Goal: Information Seeking & Learning: Learn about a topic

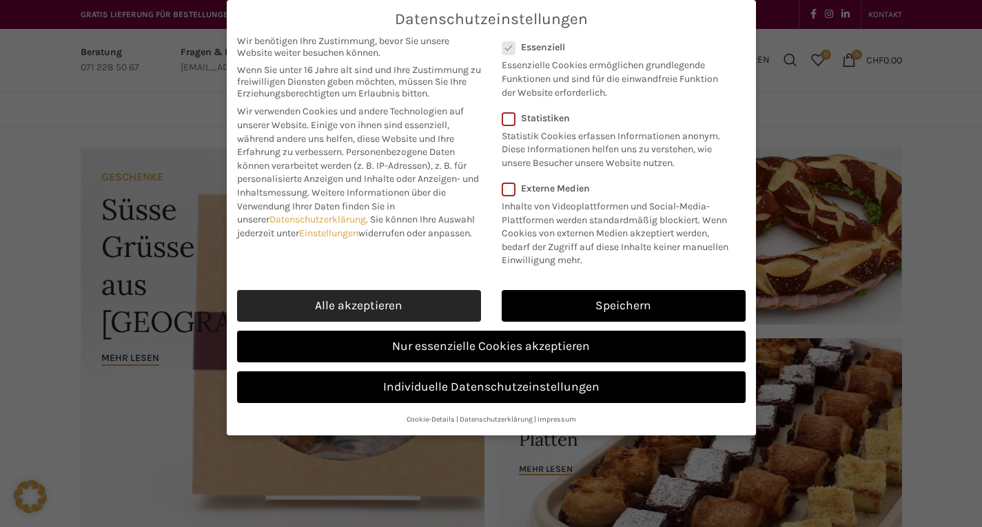
click at [398, 305] on link "Alle akzeptieren" at bounding box center [359, 306] width 244 height 32
checkbox input "true"
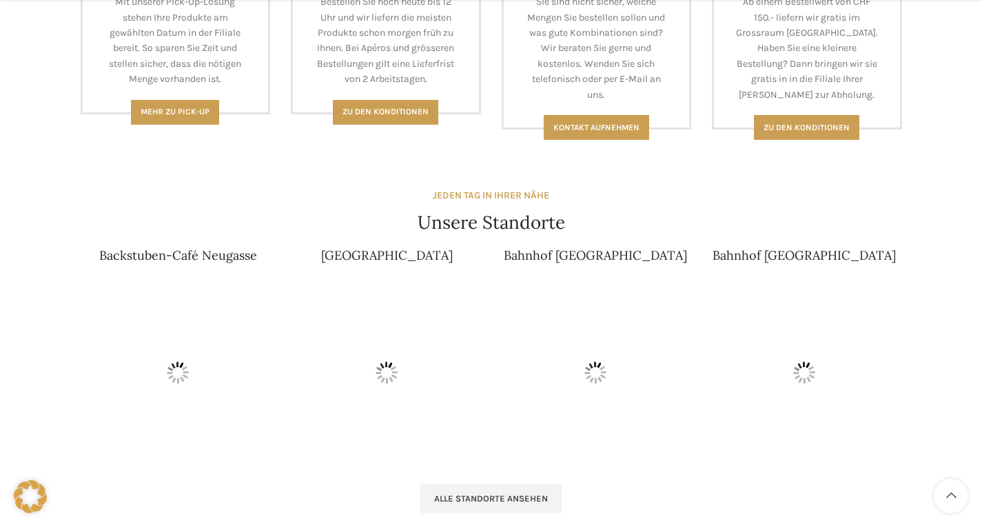
scroll to position [730, 0]
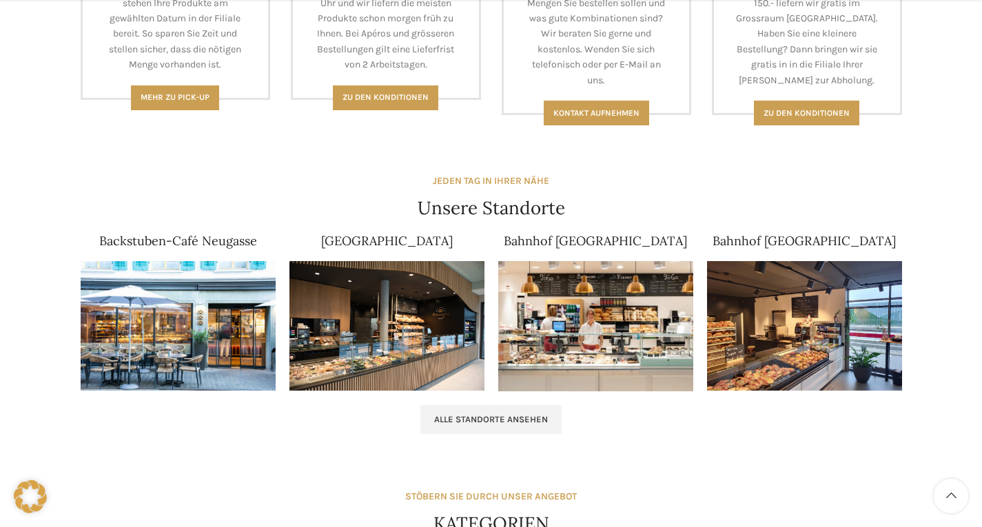
click at [615, 304] on img at bounding box center [595, 326] width 195 height 130
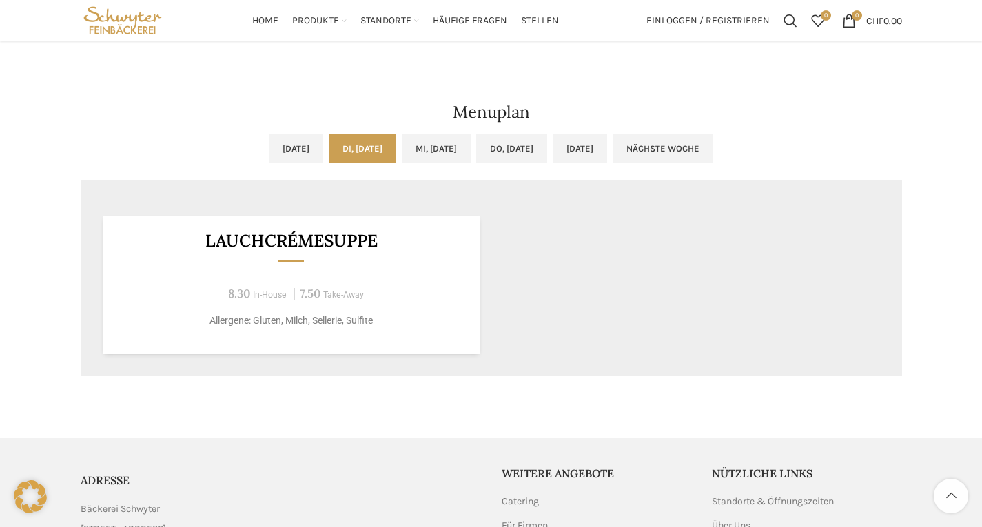
scroll to position [667, 0]
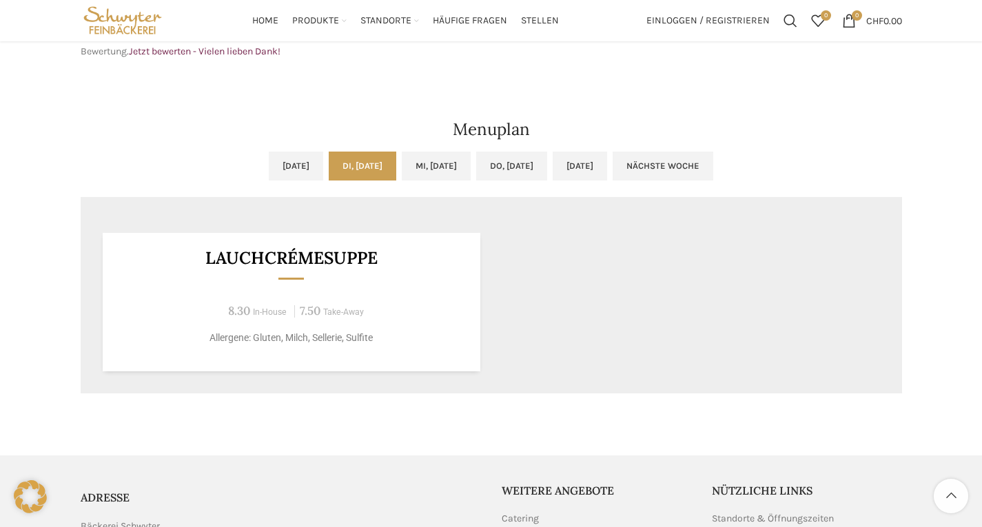
click at [343, 172] on link "Di, [DATE]" at bounding box center [363, 166] width 68 height 29
click at [269, 171] on link "[DATE]" at bounding box center [296, 166] width 54 height 29
click at [329, 165] on link "Di, [DATE]" at bounding box center [363, 166] width 68 height 29
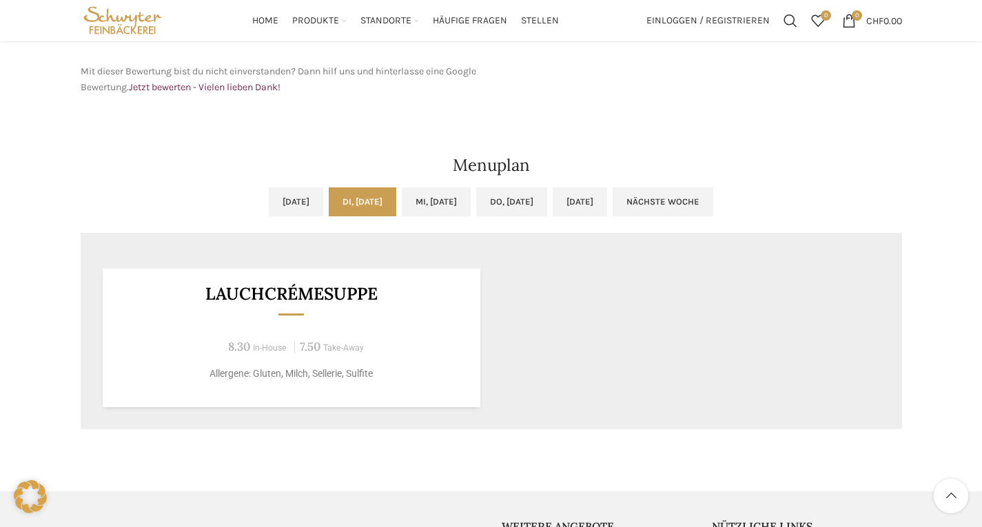
scroll to position [594, 0]
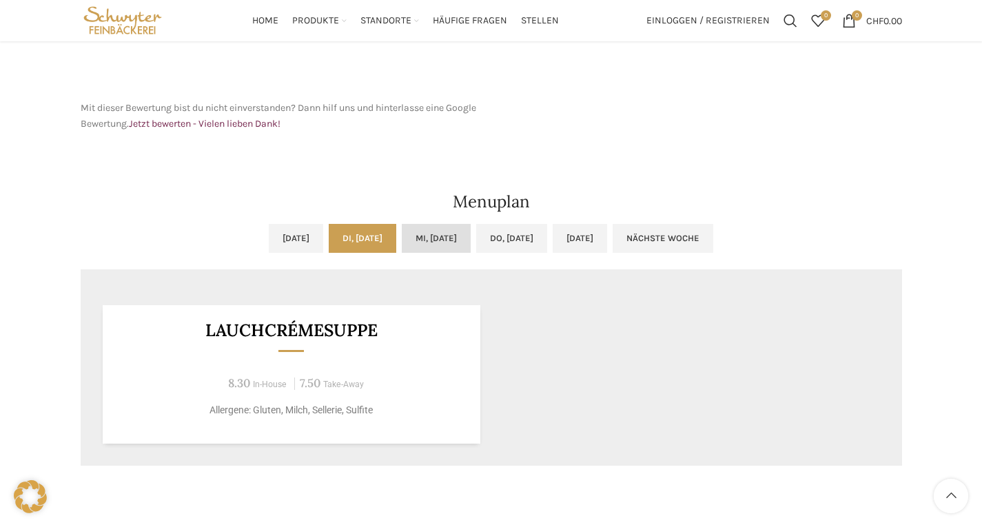
click at [428, 232] on link "Mi, [DATE]" at bounding box center [436, 238] width 69 height 29
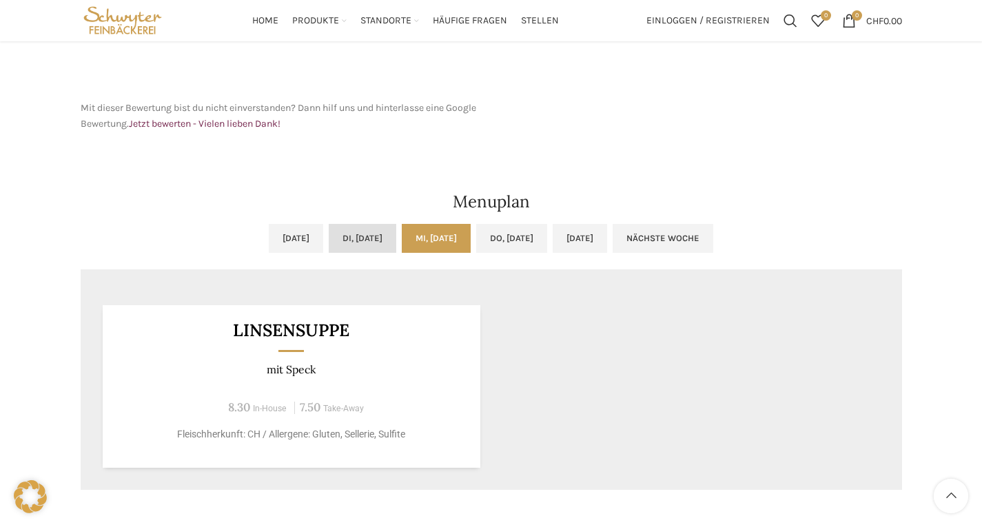
click at [375, 229] on link "Di, [DATE]" at bounding box center [363, 238] width 68 height 29
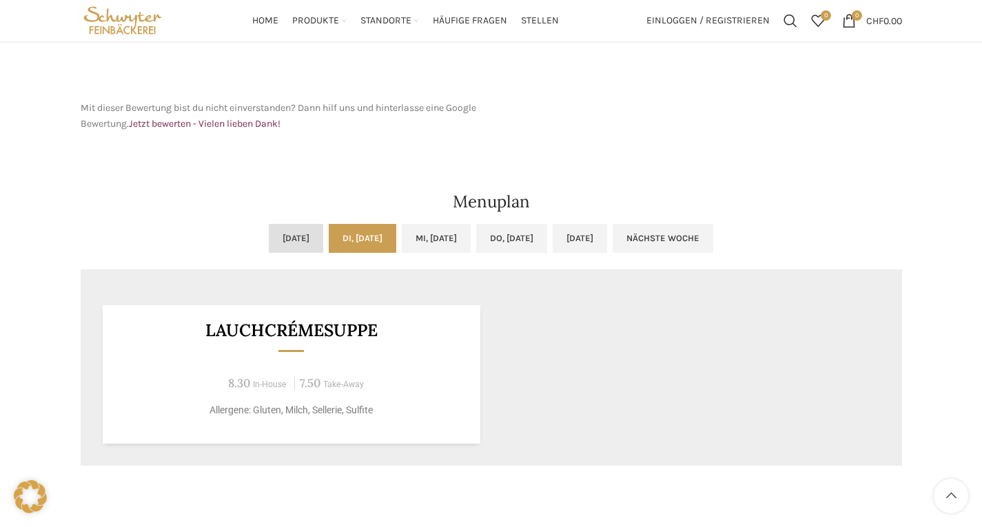
click at [269, 242] on link "[DATE]" at bounding box center [296, 238] width 54 height 29
click at [329, 233] on link "Di, [DATE]" at bounding box center [363, 238] width 68 height 29
click at [509, 234] on link "Do, [DATE]" at bounding box center [511, 238] width 71 height 29
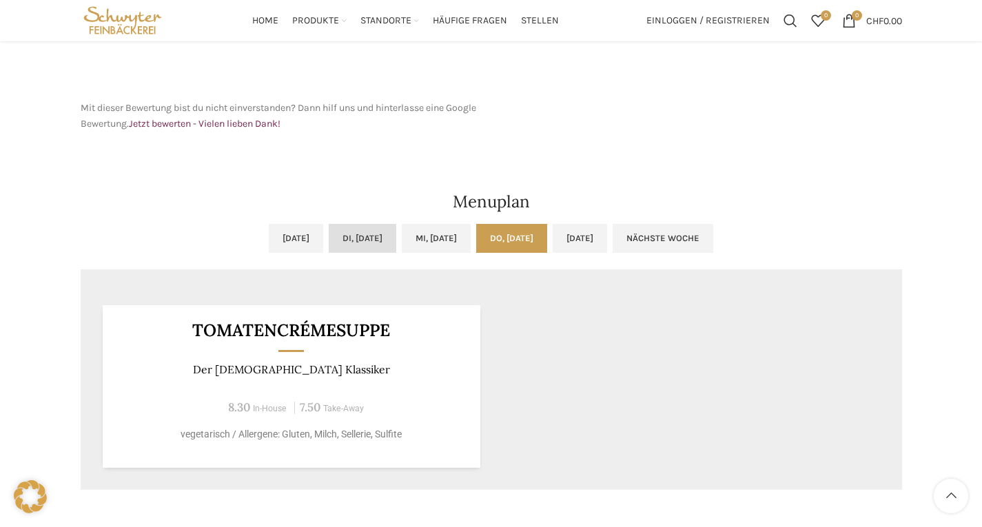
click at [339, 243] on link "Di, [DATE]" at bounding box center [363, 238] width 68 height 29
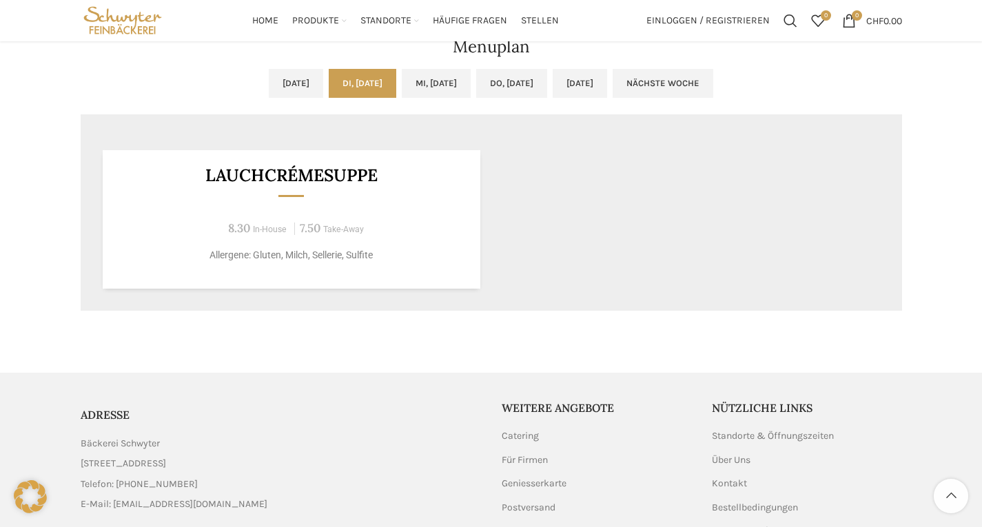
scroll to position [711, 0]
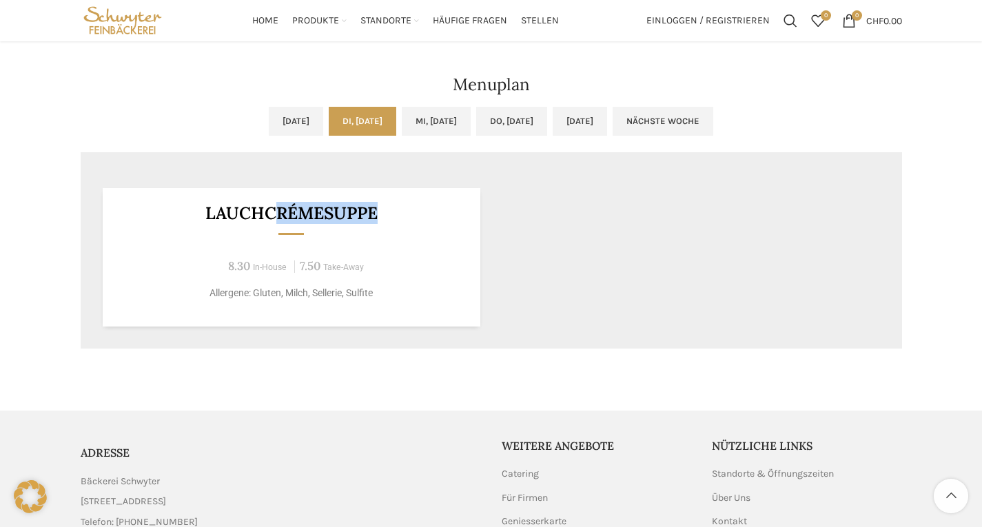
drag, startPoint x: 288, startPoint y: 230, endPoint x: 276, endPoint y: 210, distance: 23.2
click at [276, 210] on div "Lauchcrémesuppe 8.30 In-House 7.50 Take-Away Allergene: Gluten, Milch, Sellerie…" at bounding box center [292, 257] width 378 height 139
click at [276, 210] on h3 "Lauchcrémesuppe" at bounding box center [291, 213] width 344 height 17
click at [274, 261] on span "8.30 In-House" at bounding box center [256, 267] width 66 height 12
click at [711, 119] on link "Nächste Woche" at bounding box center [663, 121] width 101 height 29
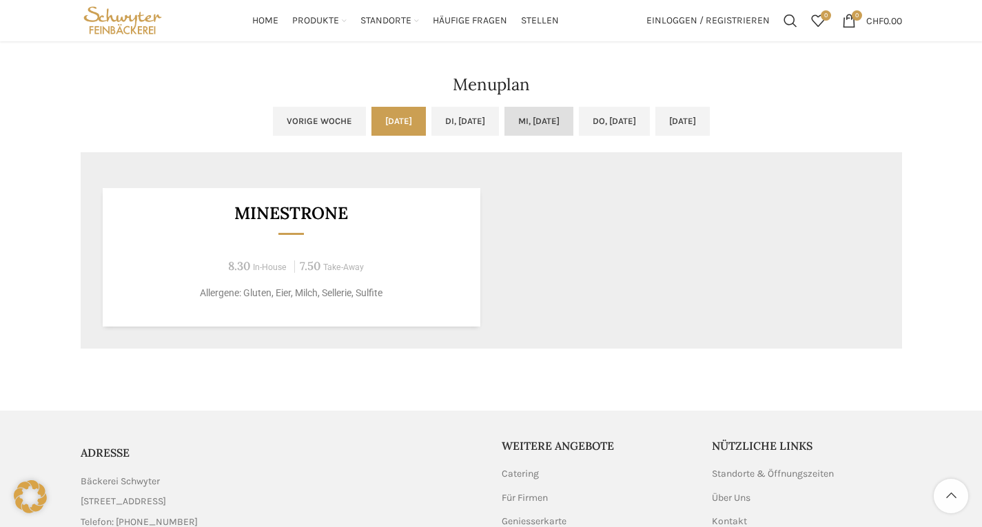
click at [551, 120] on link "Mi, [DATE]" at bounding box center [539, 121] width 69 height 29
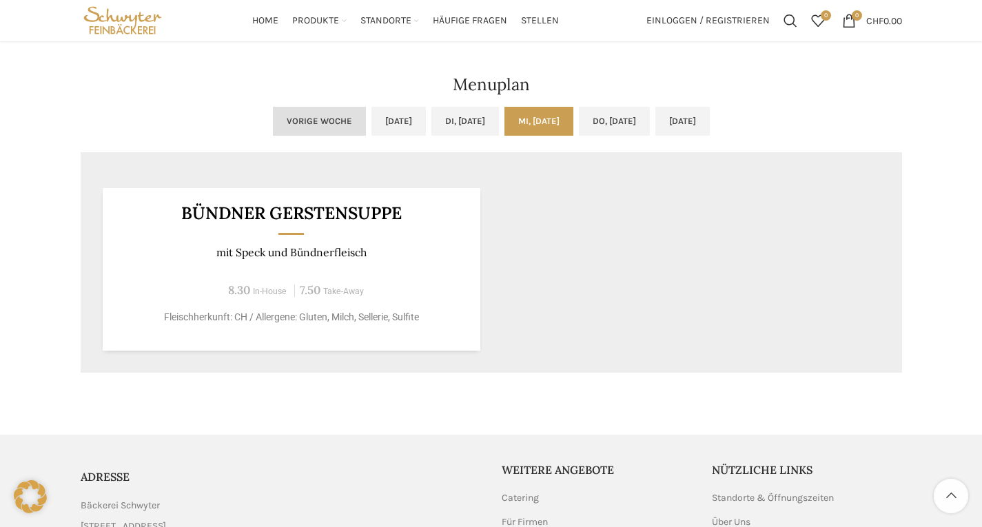
click at [281, 114] on link "Vorige Woche" at bounding box center [319, 121] width 93 height 29
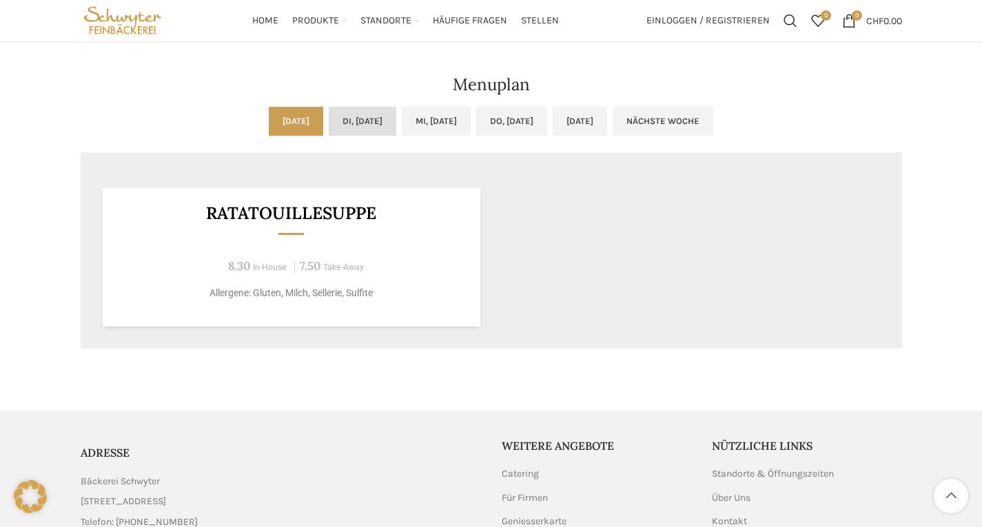
click at [338, 107] on link "Di, [DATE]" at bounding box center [363, 121] width 68 height 29
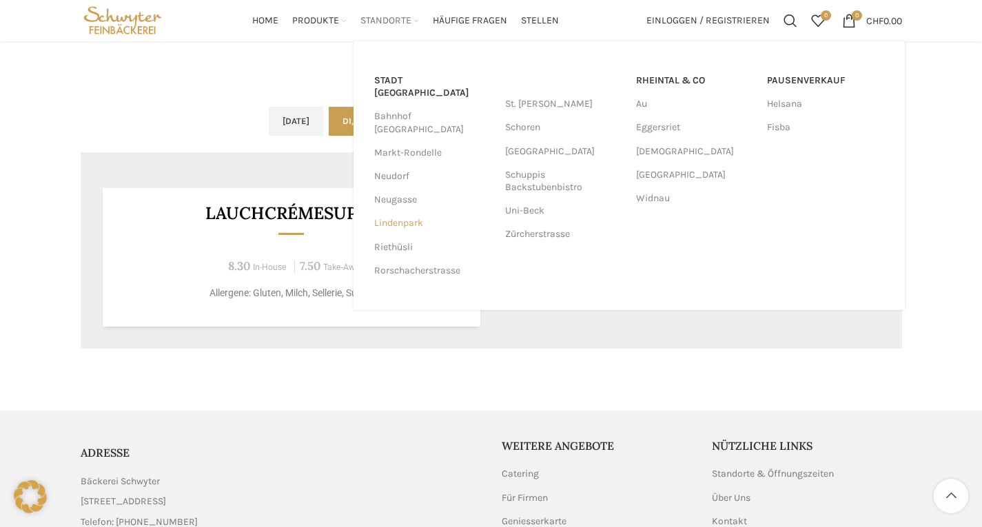
click at [401, 212] on link "Lindenpark" at bounding box center [432, 223] width 117 height 23
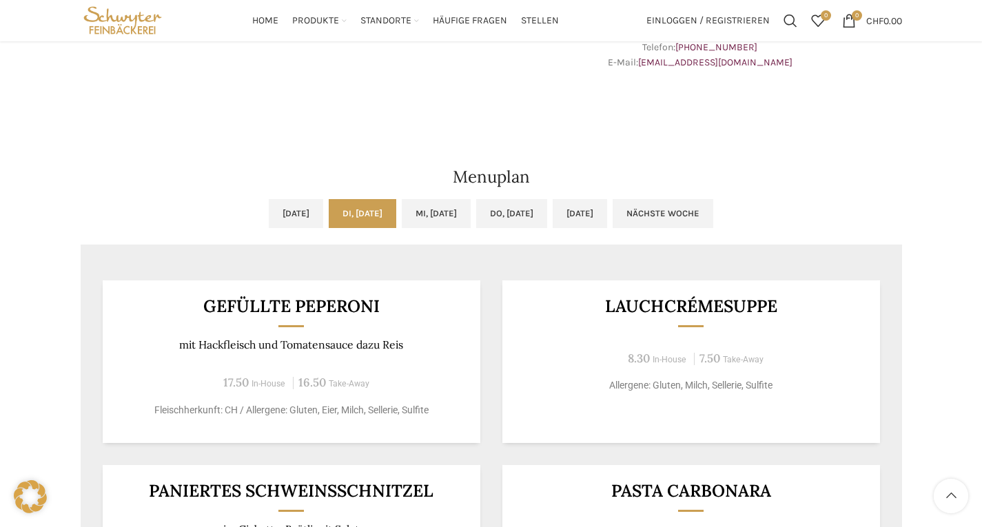
scroll to position [656, 0]
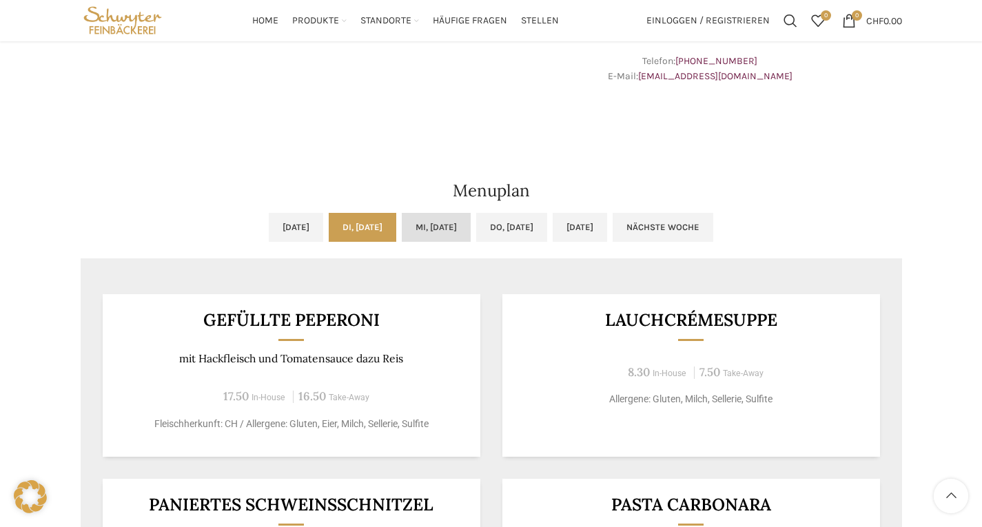
click at [432, 231] on link "Mi, 24.09.2025" at bounding box center [436, 227] width 69 height 29
